Goal: Task Accomplishment & Management: Manage account settings

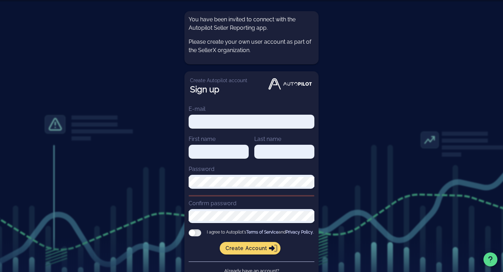
scroll to position [34, 0]
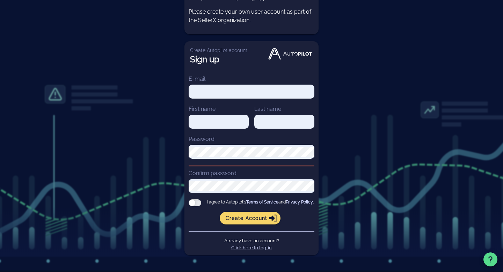
click at [258, 247] on link "Click here to log-in" at bounding box center [251, 247] width 41 height 5
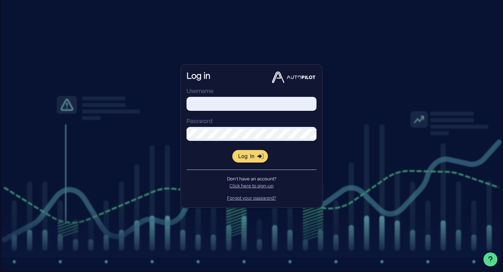
click at [220, 103] on input "Username" at bounding box center [251, 104] width 130 height 10
type input "[EMAIL_ADDRESS][DOMAIN_NAME]"
click at [232, 150] on button "Log in" at bounding box center [250, 156] width 36 height 13
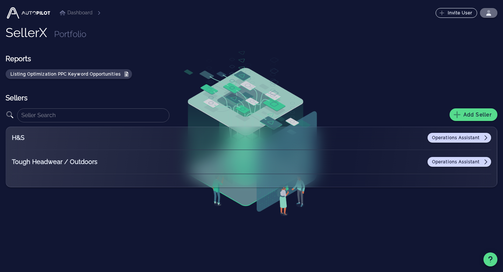
click at [487, 14] on icon "button" at bounding box center [488, 14] width 5 height 2
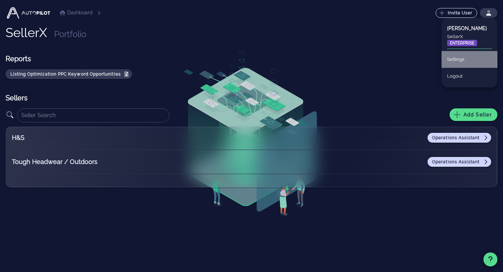
click at [464, 60] on div "Settings" at bounding box center [469, 59] width 45 height 15
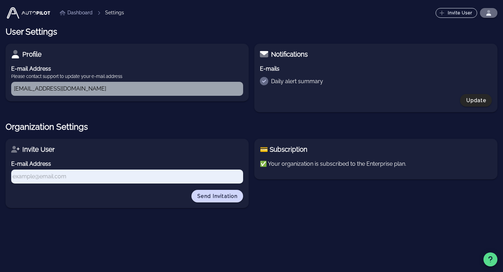
click at [487, 12] on icon "button" at bounding box center [488, 11] width 3 height 3
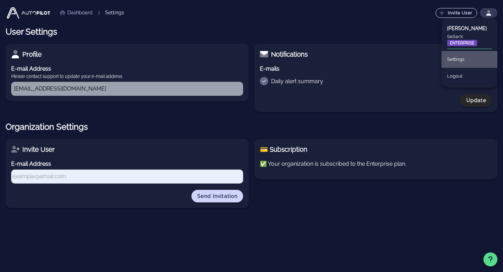
click at [455, 29] on div "[PERSON_NAME]" at bounding box center [469, 28] width 45 height 7
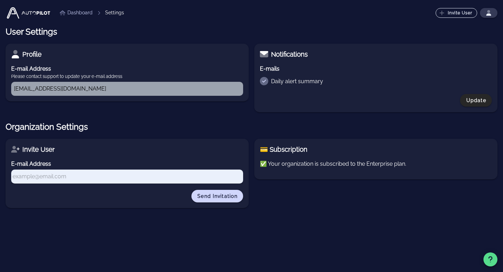
click at [80, 14] on link "Dashboard" at bounding box center [76, 12] width 33 height 7
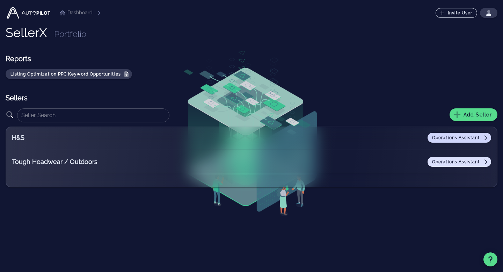
click at [471, 162] on span "Operations Assistant" at bounding box center [459, 162] width 55 height 6
click at [487, 13] on icon "button" at bounding box center [489, 13] width 6 height 6
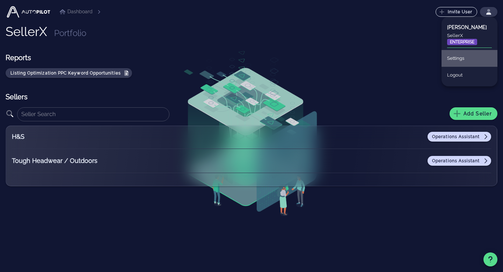
click at [462, 60] on div "Settings" at bounding box center [469, 58] width 45 height 15
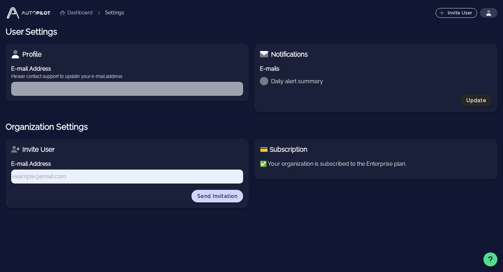
type input "[EMAIL_ADDRESS][DOMAIN_NAME]"
checkbox input "true"
click at [487, 13] on icon "button" at bounding box center [489, 13] width 6 height 6
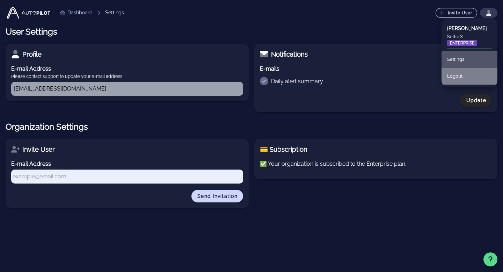
click at [460, 77] on div "Logout" at bounding box center [469, 75] width 45 height 15
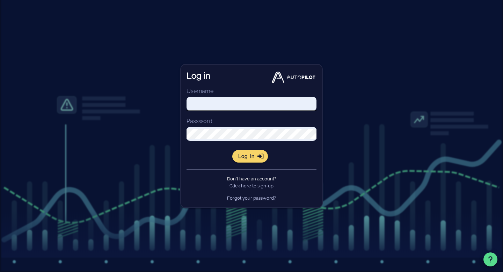
click at [252, 100] on input "Username" at bounding box center [251, 104] width 130 height 10
type input "[EMAIL_ADDRESS][DOMAIN_NAME]"
click at [255, 198] on link "Forgot your password?" at bounding box center [251, 197] width 49 height 5
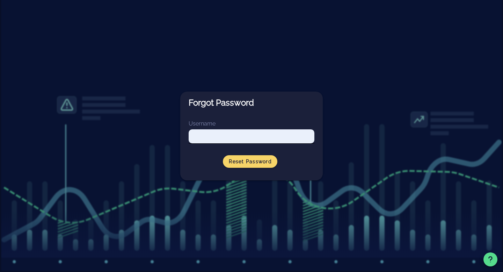
click at [224, 134] on input "Username" at bounding box center [252, 136] width 126 height 10
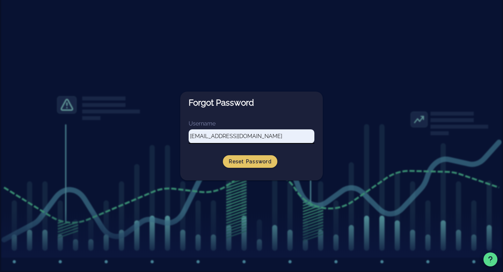
type input "[EMAIL_ADDRESS][DOMAIN_NAME]"
click at [243, 160] on span "Reset Password" at bounding box center [249, 162] width 43 height 6
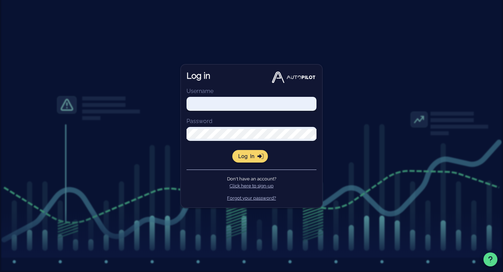
click at [286, 100] on input "Username" at bounding box center [251, 104] width 130 height 10
type input "[EMAIL_ADDRESS][DOMAIN_NAME]"
click at [232, 150] on button "Log in" at bounding box center [250, 156] width 36 height 13
click at [239, 106] on input "Username" at bounding box center [251, 104] width 130 height 10
type input "[EMAIL_ADDRESS][DOMAIN_NAME]"
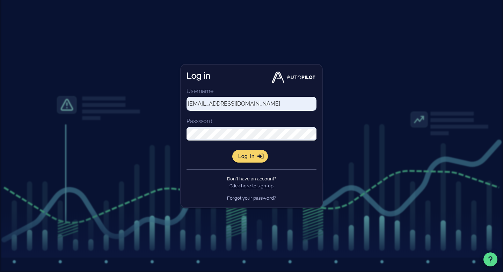
click at [316, 134] on div at bounding box center [316, 134] width 0 height 0
